Goal: Task Accomplishment & Management: Use online tool/utility

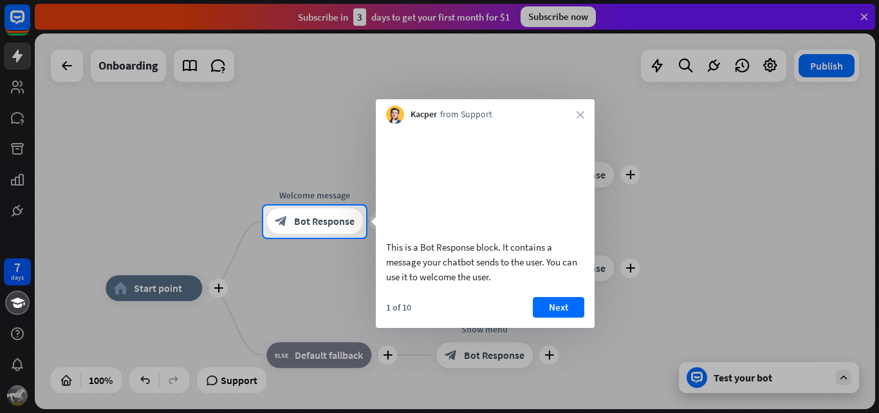
click at [538, 14] on div at bounding box center [439, 102] width 879 height 205
click at [570, 317] on button "Next" at bounding box center [558, 307] width 51 height 21
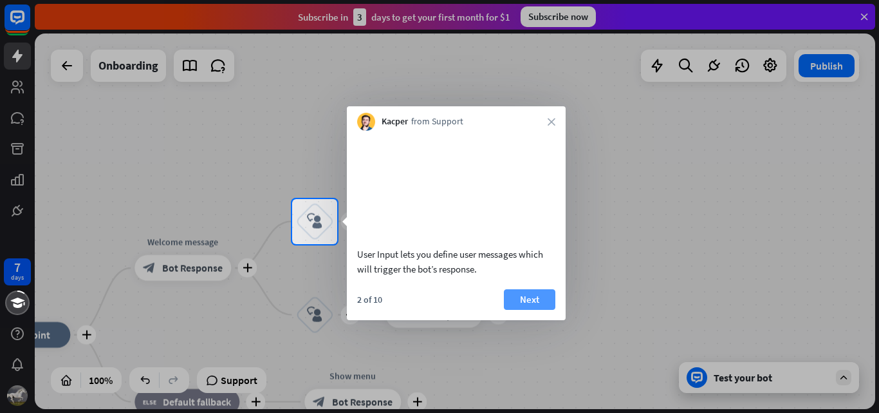
click at [528, 310] on button "Next" at bounding box center [529, 299] width 51 height 21
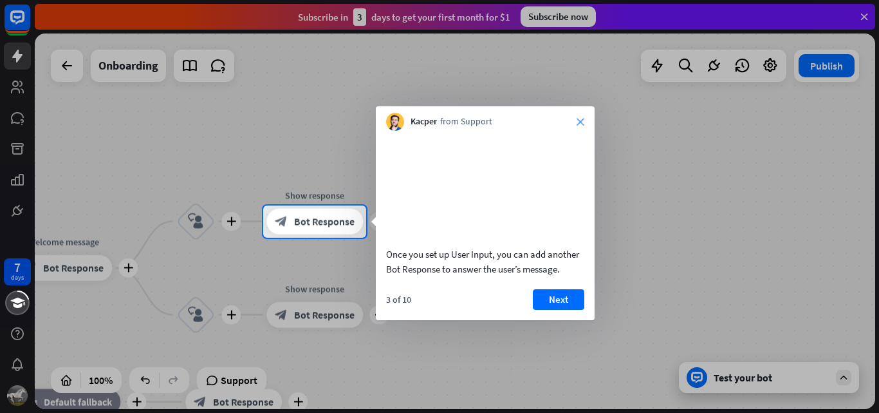
click at [579, 122] on icon "close" at bounding box center [581, 122] width 8 height 8
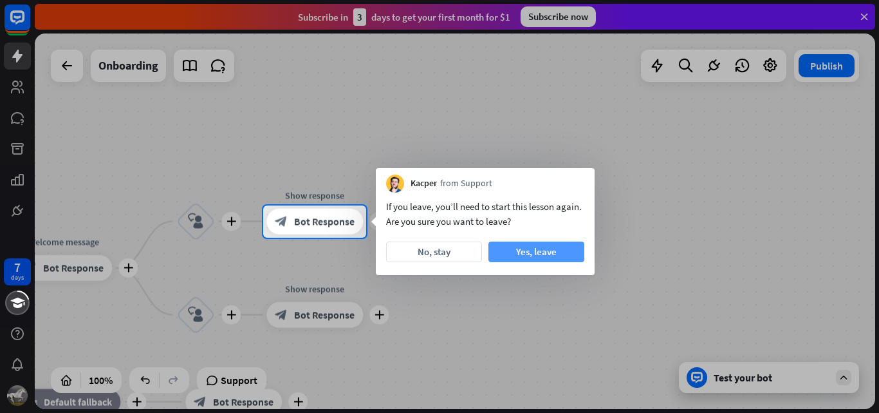
click at [532, 245] on button "Yes, leave" at bounding box center [536, 251] width 96 height 21
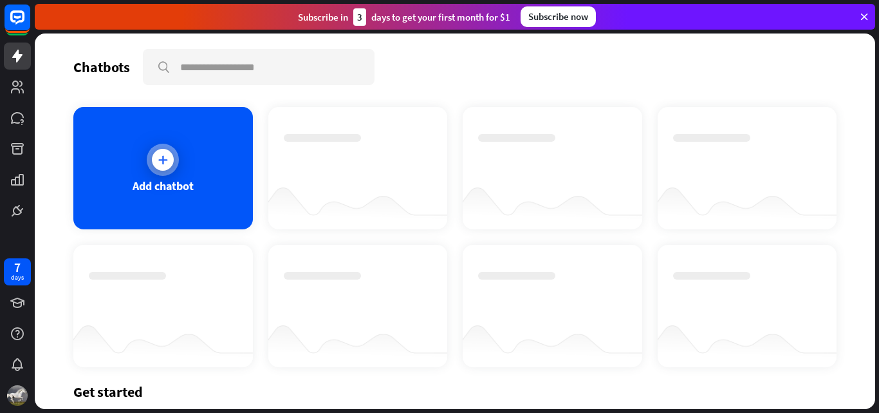
click at [171, 166] on div at bounding box center [163, 160] width 32 height 32
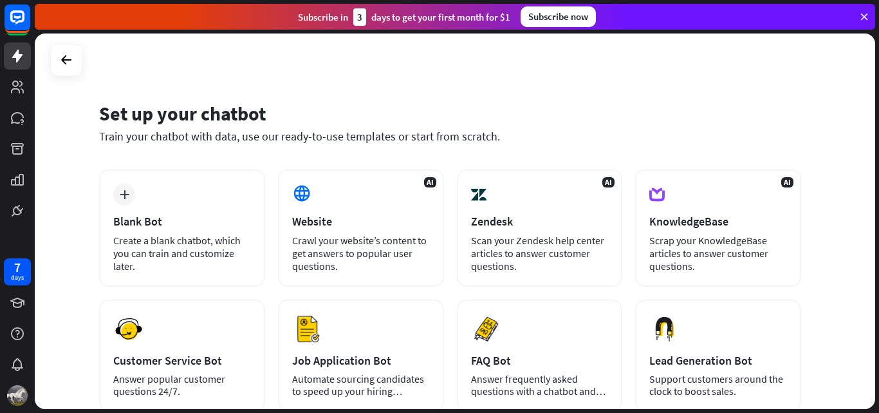
drag, startPoint x: 878, startPoint y: 129, endPoint x: 878, endPoint y: 287, distance: 158.3
click at [878, 287] on div "Set up your chatbot Train your chatbot with data, use our ready-to-use template…" at bounding box center [457, 222] width 844 height 379
click at [755, 120] on div "Set up your chatbot" at bounding box center [450, 113] width 702 height 24
drag, startPoint x: 878, startPoint y: 174, endPoint x: 878, endPoint y: 315, distance: 140.9
click at [878, 315] on div "Set up your chatbot Train your chatbot with data, use our ready-to-use template…" at bounding box center [457, 222] width 844 height 379
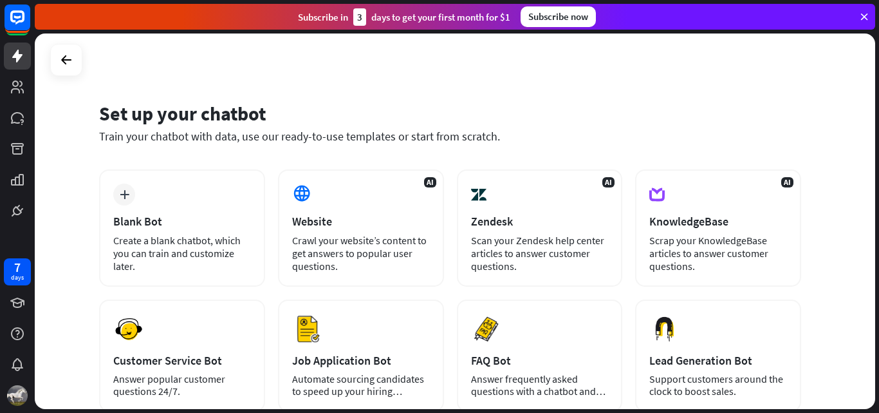
click at [606, 77] on div "Set up your chatbot Train your chatbot with data, use our ready-to-use template…" at bounding box center [455, 220] width 840 height 375
drag, startPoint x: 875, startPoint y: 113, endPoint x: 873, endPoint y: 188, distance: 74.7
click at [873, 188] on div "Set up your chatbot Train your chatbot with data, use our ready-to-use template…" at bounding box center [457, 222] width 844 height 379
click at [734, 88] on div "Set up your chatbot Train your chatbot with data, use our ready-to-use template…" at bounding box center [455, 220] width 840 height 375
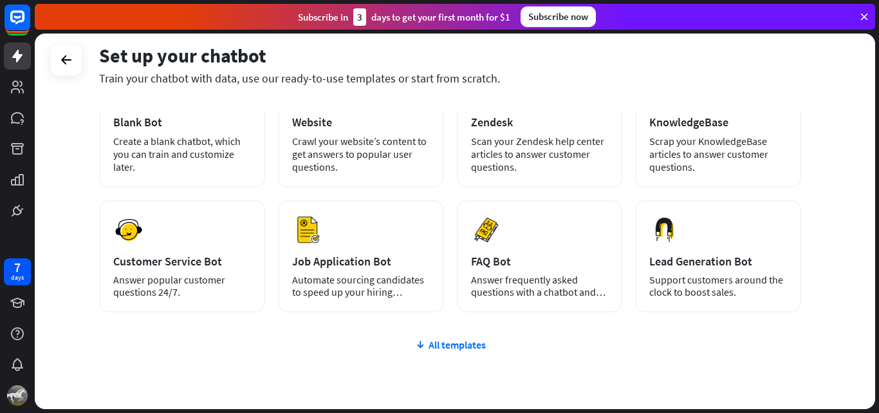
scroll to position [102, 0]
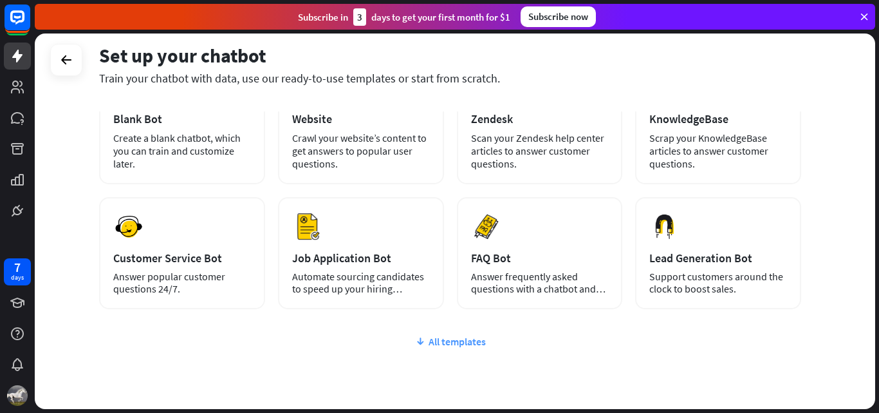
click at [429, 338] on div "All templates" at bounding box center [450, 341] width 702 height 13
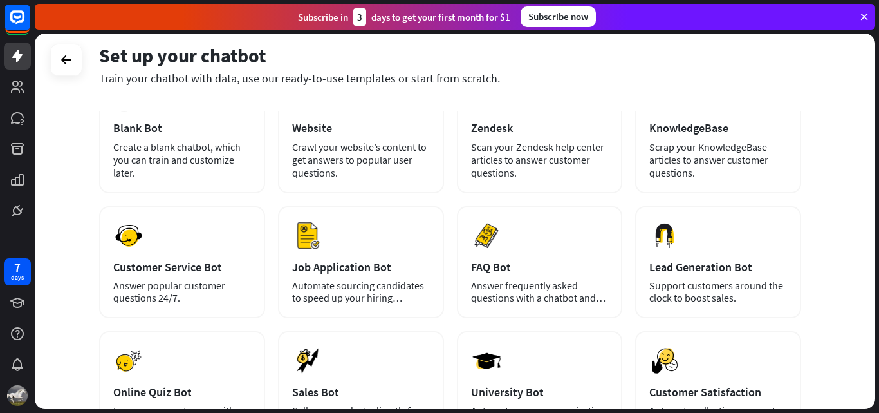
scroll to position [22, 0]
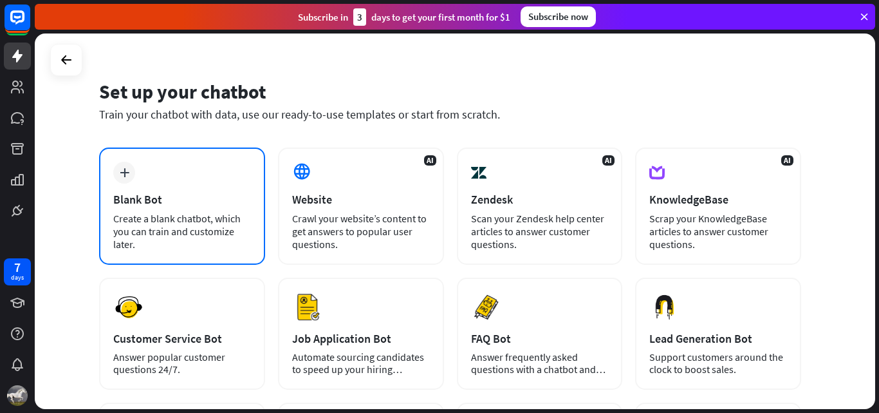
click at [167, 190] on div "plus Blank Bot Create a blank chatbot, which you can train and customize later." at bounding box center [182, 205] width 166 height 117
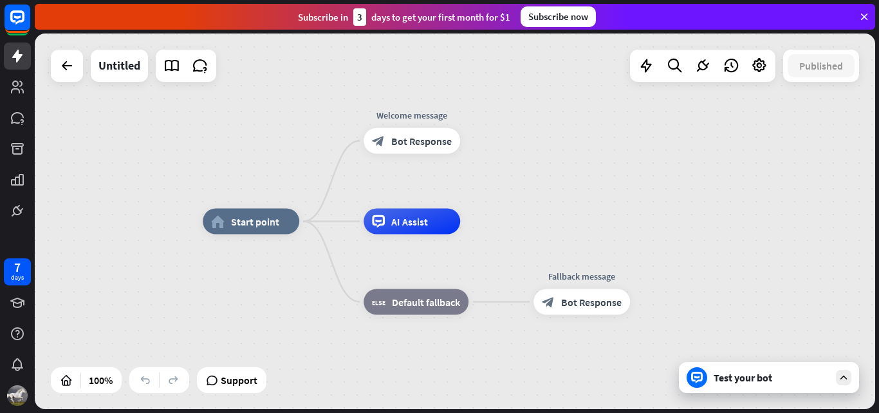
click at [765, 382] on div "Test your bot" at bounding box center [772, 377] width 116 height 13
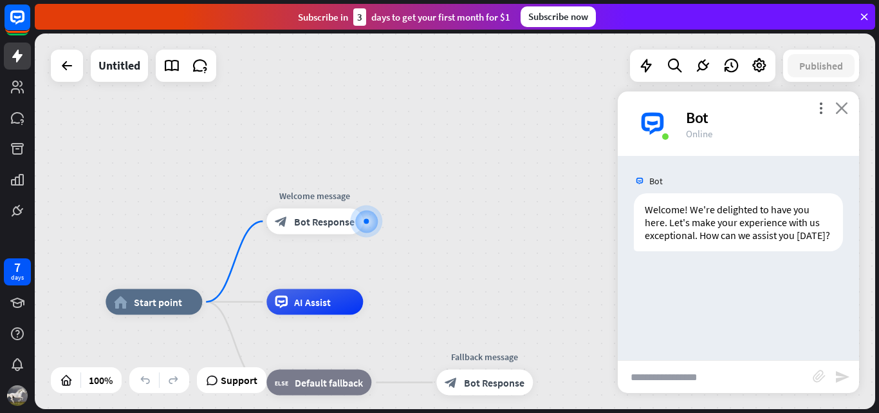
click at [840, 106] on icon "close" at bounding box center [841, 108] width 13 height 12
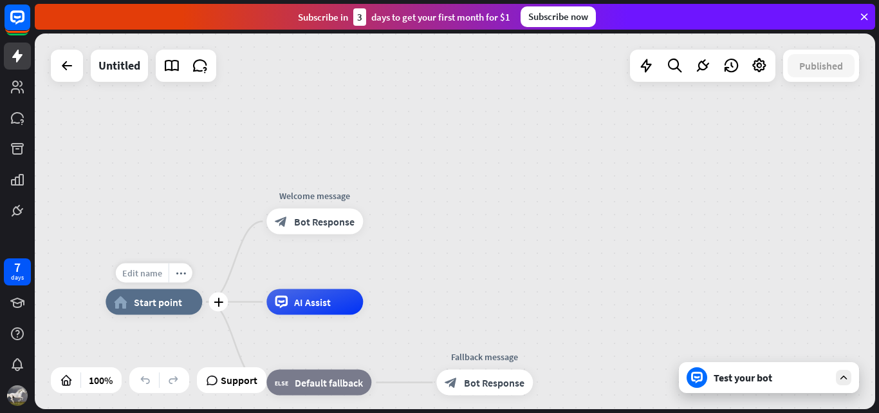
click at [151, 273] on span "Edit name" at bounding box center [142, 273] width 40 height 12
click at [144, 274] on span "Edit name" at bounding box center [142, 273] width 40 height 12
type input "******"
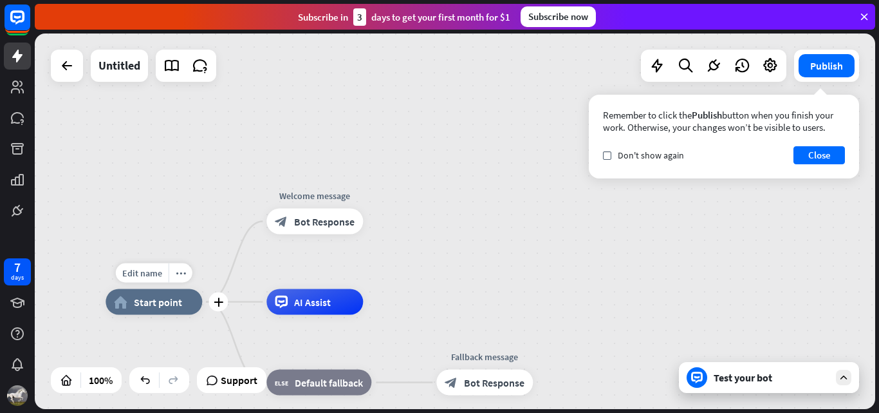
click at [148, 289] on div "Edit name more_horiz plus home_2 Start point" at bounding box center [154, 302] width 97 height 26
click at [153, 269] on span "Edit name" at bounding box center [142, 273] width 40 height 12
type input "**********"
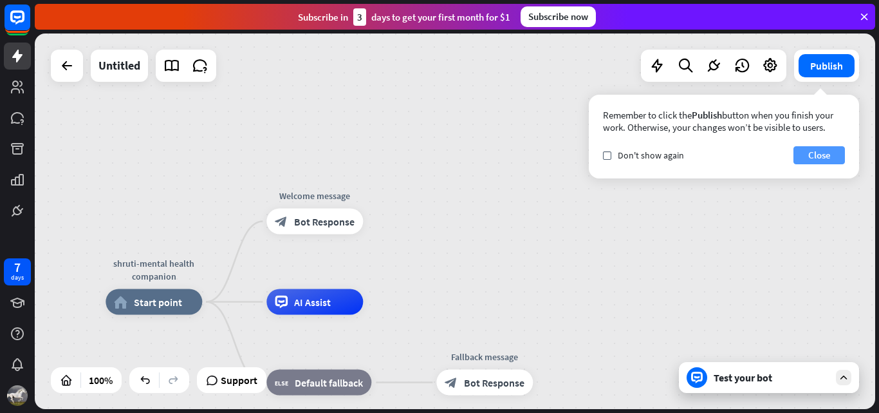
click at [813, 155] on button "Close" at bounding box center [818, 155] width 51 height 18
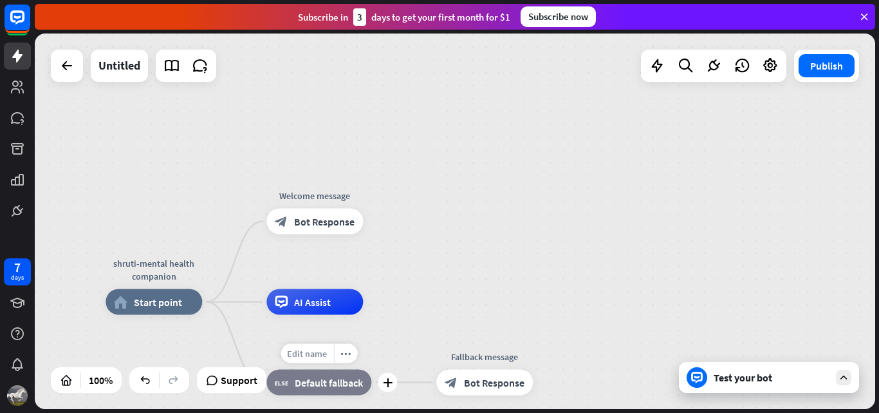
click at [317, 355] on span "Edit name" at bounding box center [307, 354] width 40 height 12
click at [319, 298] on span "AI Assist" at bounding box center [312, 301] width 37 height 13
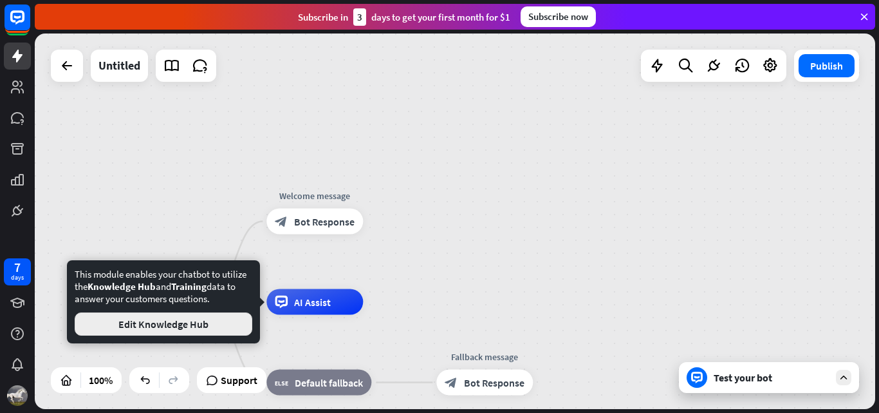
click at [163, 322] on button "Edit Knowledge Hub" at bounding box center [164, 323] width 178 height 23
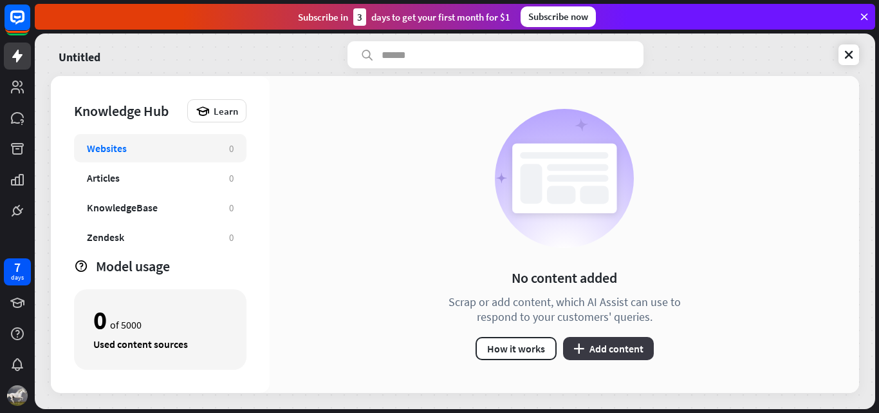
click at [596, 351] on button "plus Add content" at bounding box center [608, 348] width 91 height 23
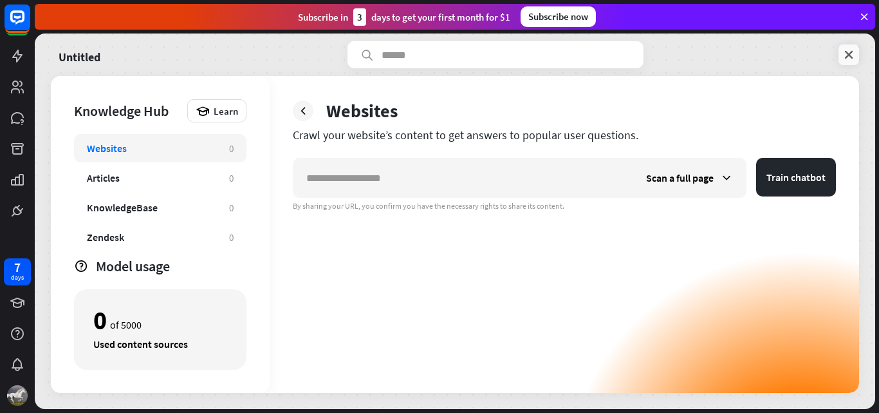
click at [853, 51] on icon at bounding box center [848, 54] width 13 height 13
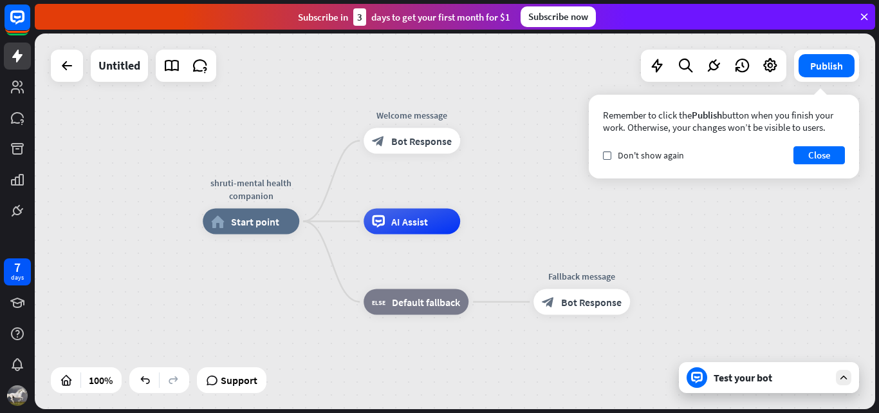
click at [728, 377] on div "Test your bot" at bounding box center [772, 377] width 116 height 13
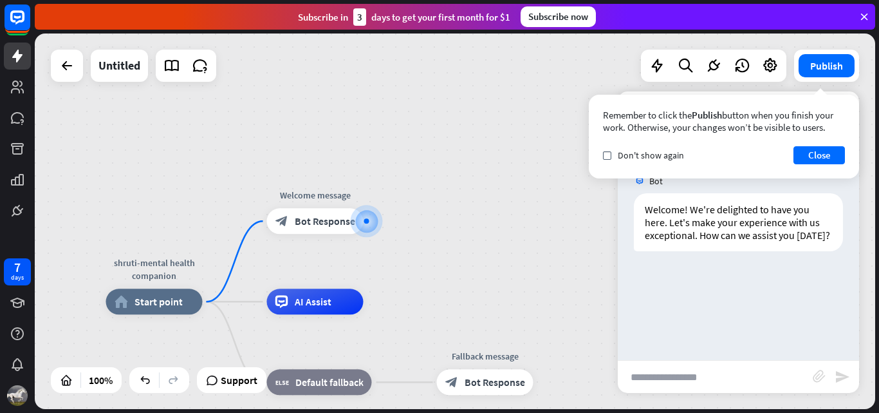
click at [683, 367] on input "text" at bounding box center [715, 376] width 195 height 32
type input "**"
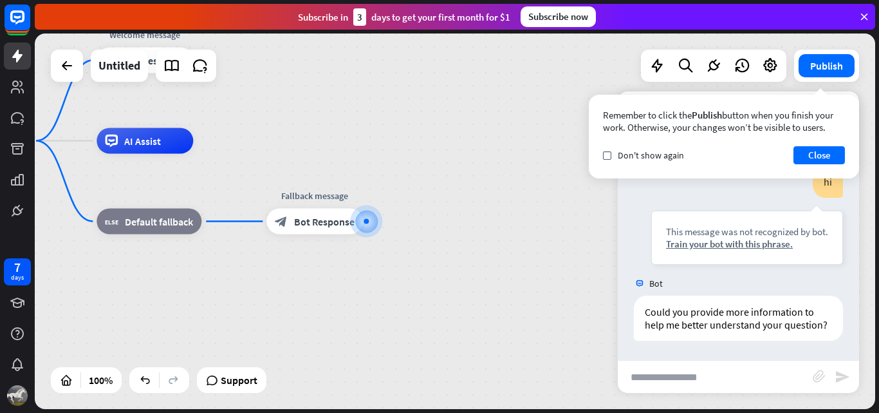
scroll to position [142, 0]
type input "**********"
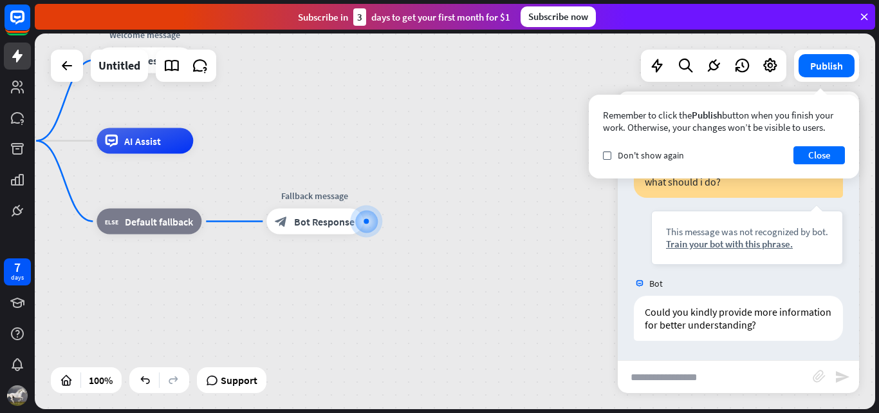
scroll to position [348, 0]
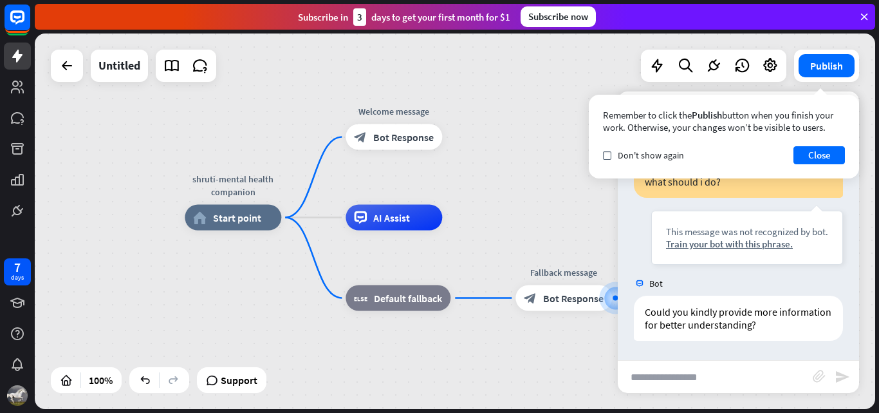
drag, startPoint x: 287, startPoint y: 176, endPoint x: 450, endPoint y: 302, distance: 206.9
click at [458, 301] on div "shruti-mental health companion home_2 Start point Welcome message block_bot_res…" at bounding box center [605, 405] width 840 height 375
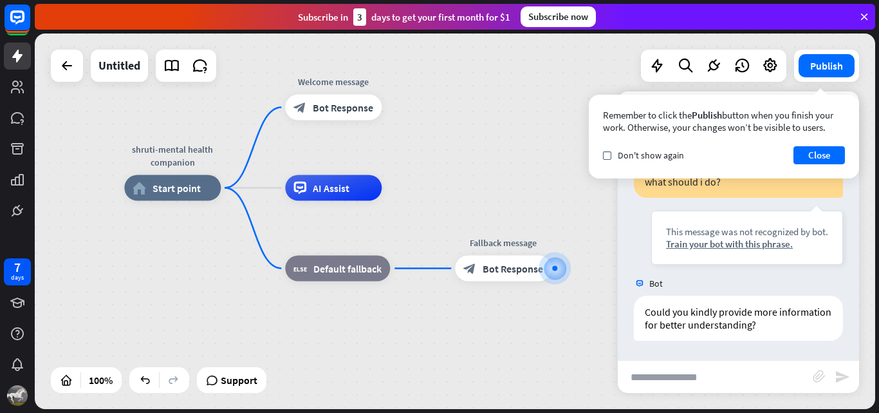
drag, startPoint x: 413, startPoint y: 277, endPoint x: 422, endPoint y: 198, distance: 80.3
click at [422, 198] on div "shruti-mental health companion home_2 Start point Welcome message block_bot_res…" at bounding box center [544, 375] width 840 height 375
click at [817, 151] on button "Close" at bounding box center [818, 155] width 51 height 18
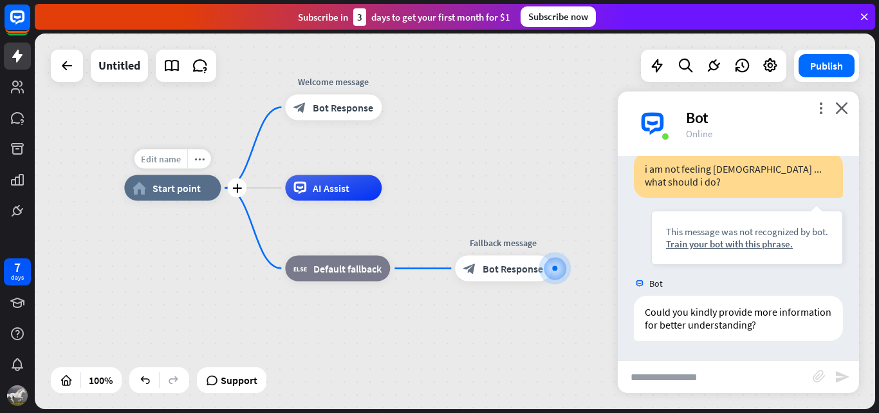
click at [160, 166] on div "Edit name" at bounding box center [160, 158] width 53 height 19
type input "*"
